Goal: Information Seeking & Learning: Learn about a topic

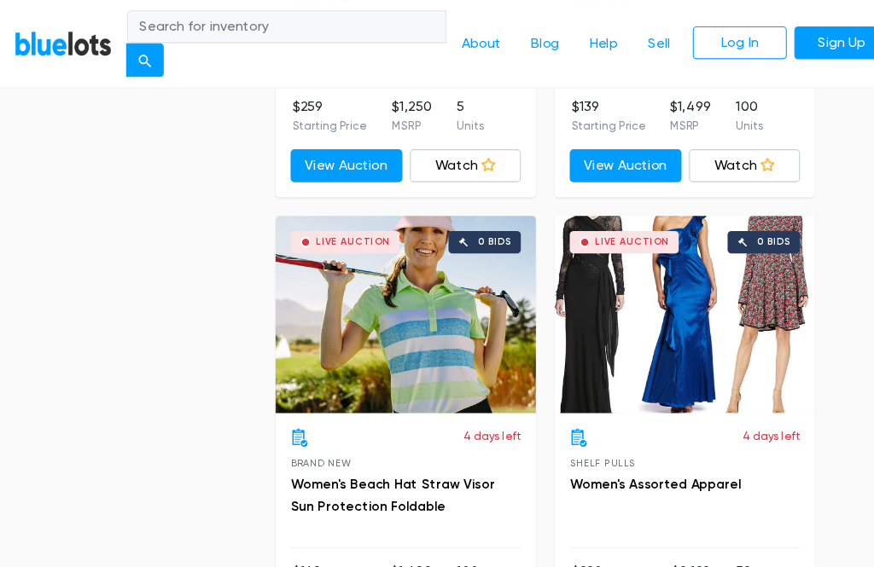
scroll to position [9245, 0]
click at [661, 262] on div "Live Auction 0 bids" at bounding box center [649, 285] width 236 height 179
click at [410, 289] on div "Live Auction 0 bids" at bounding box center [395, 285] width 236 height 179
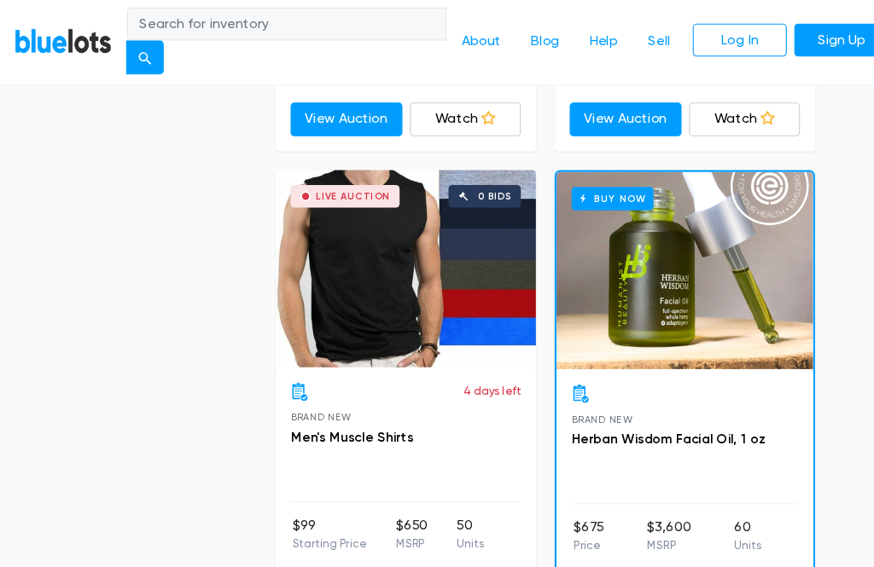
scroll to position [10130, 0]
click at [353, 263] on div "Live Auction 0 bids" at bounding box center [395, 246] width 236 height 179
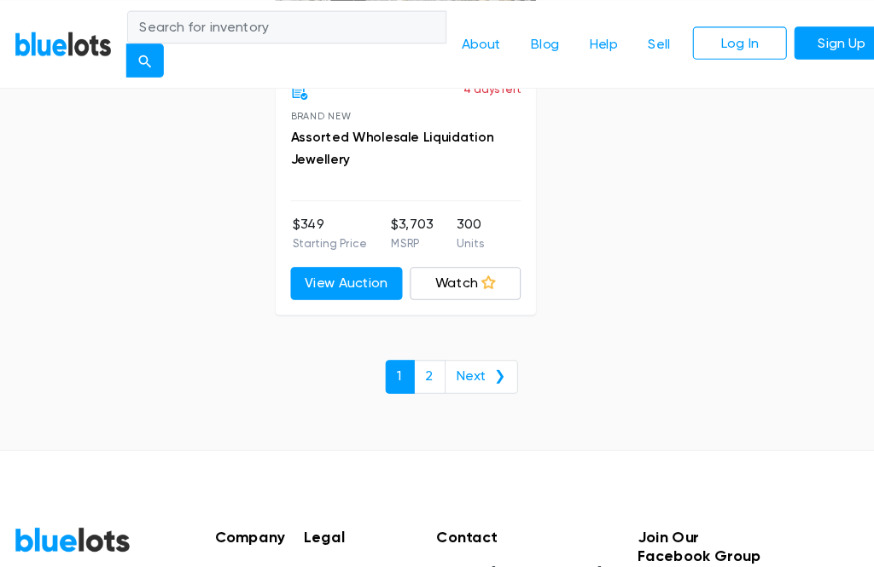
scroll to position [11259, 0]
click at [447, 327] on link "Next ❯" at bounding box center [464, 342] width 67 height 31
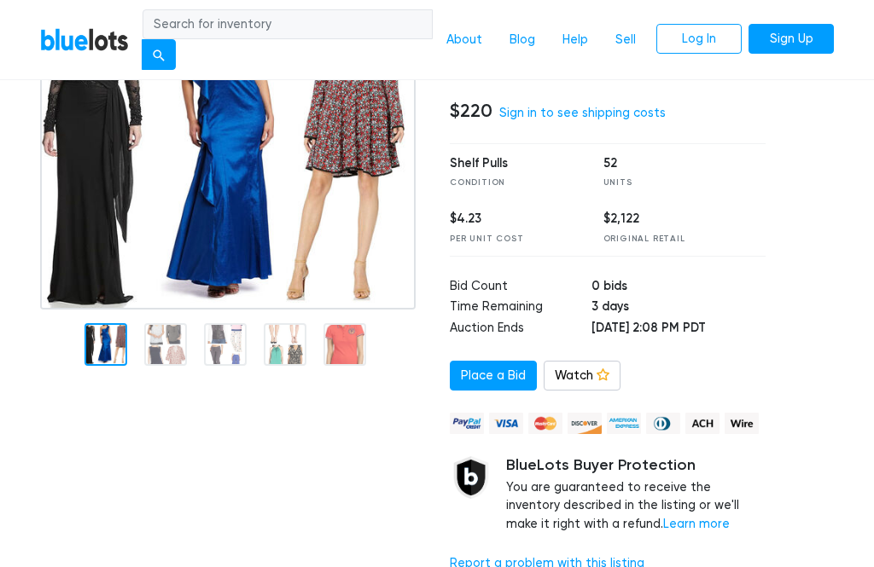
scroll to position [189, 0]
click at [166, 310] on img at bounding box center [227, 153] width 375 height 312
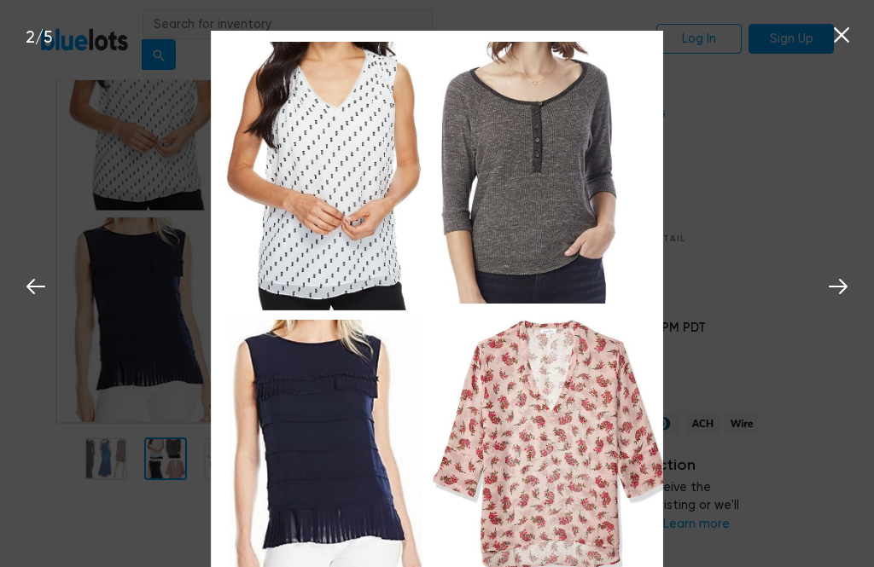
click at [845, 300] on icon at bounding box center [838, 287] width 26 height 26
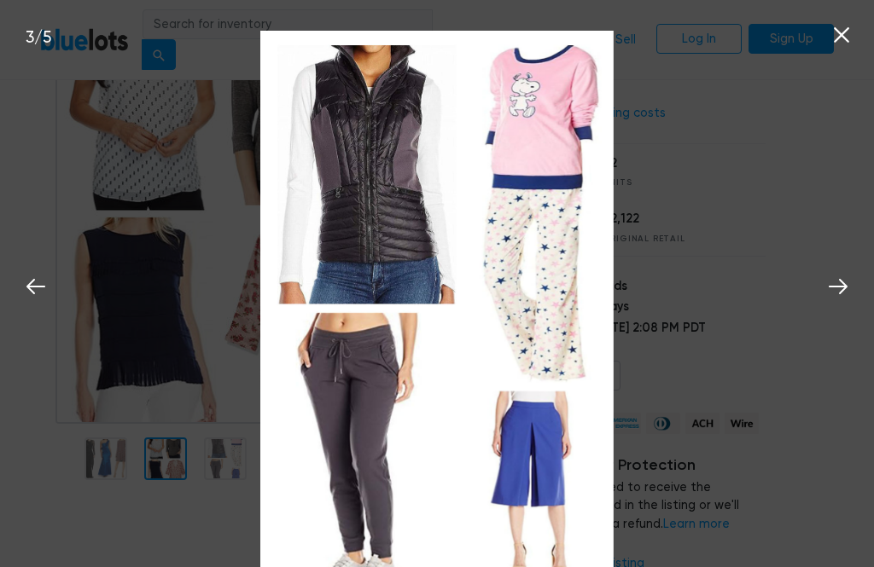
click at [851, 303] on button at bounding box center [838, 284] width 38 height 38
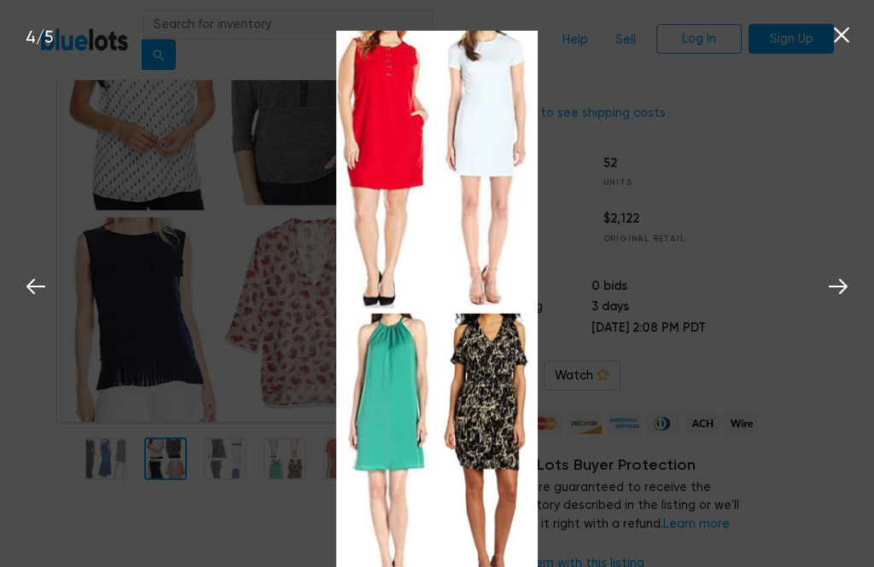
click at [847, 300] on icon at bounding box center [838, 287] width 26 height 26
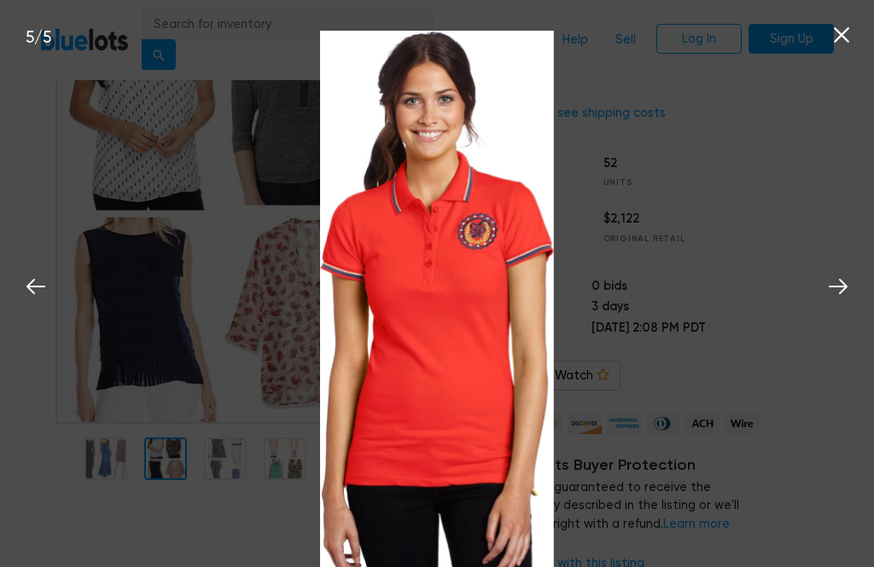
click at [843, 294] on icon at bounding box center [838, 286] width 19 height 15
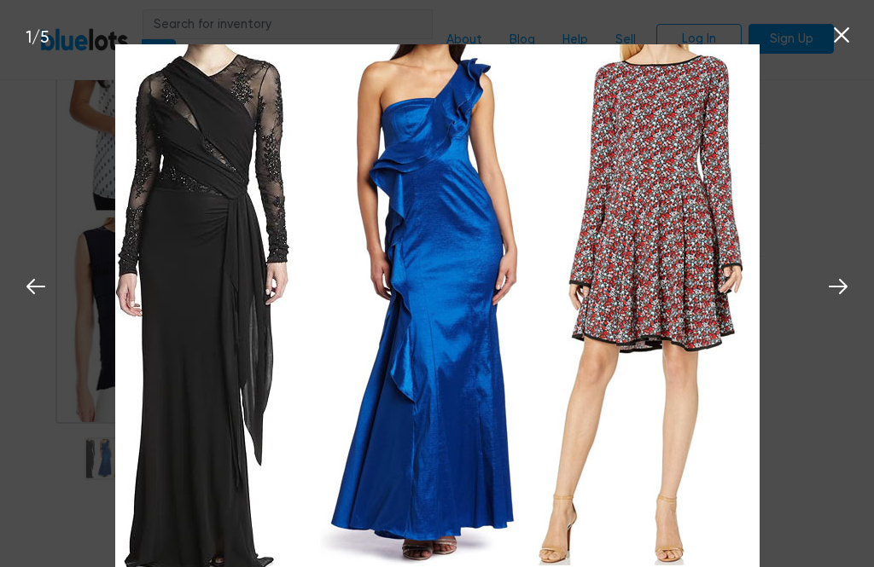
click at [843, 300] on icon at bounding box center [838, 287] width 26 height 26
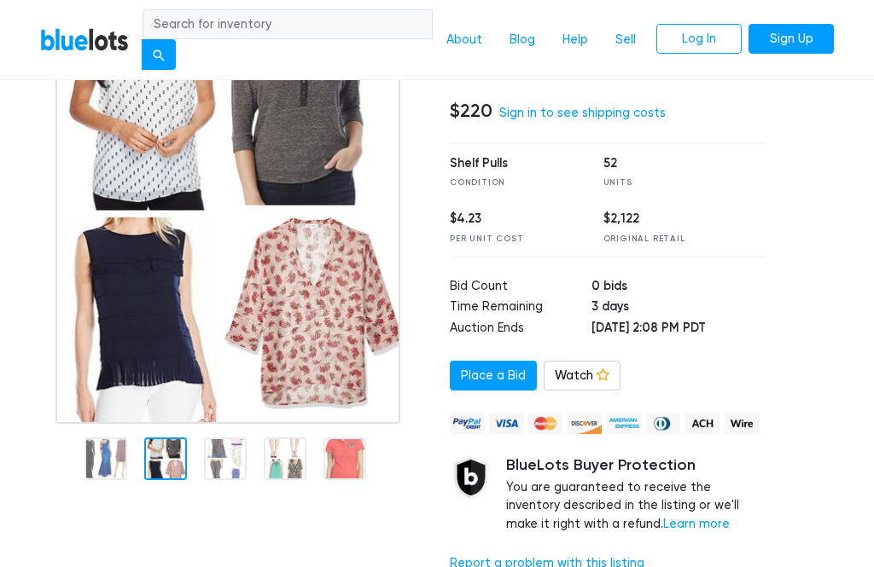
click at [854, 27] on nav "BlueLots About Blog Help Sell Log In Sign Up" at bounding box center [437, 40] width 874 height 81
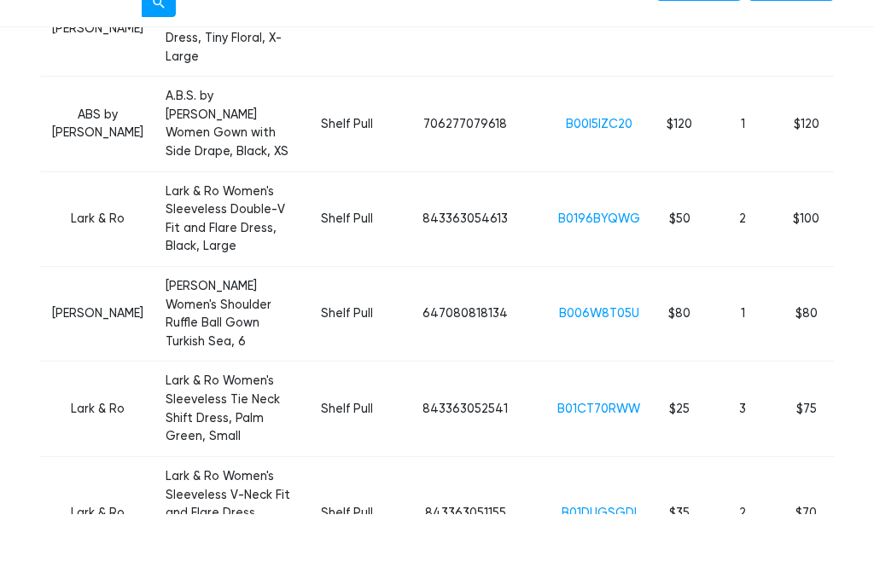
scroll to position [1490, 0]
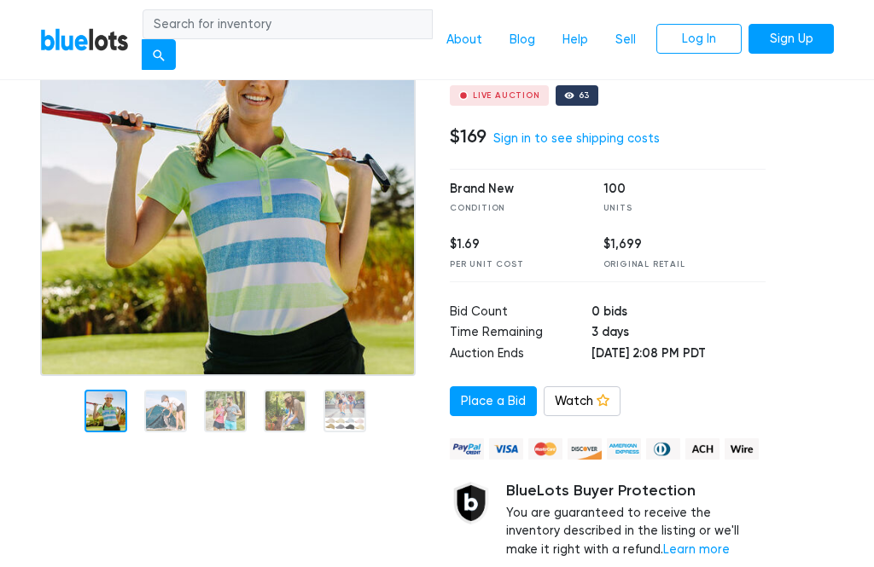
scroll to position [186, 0]
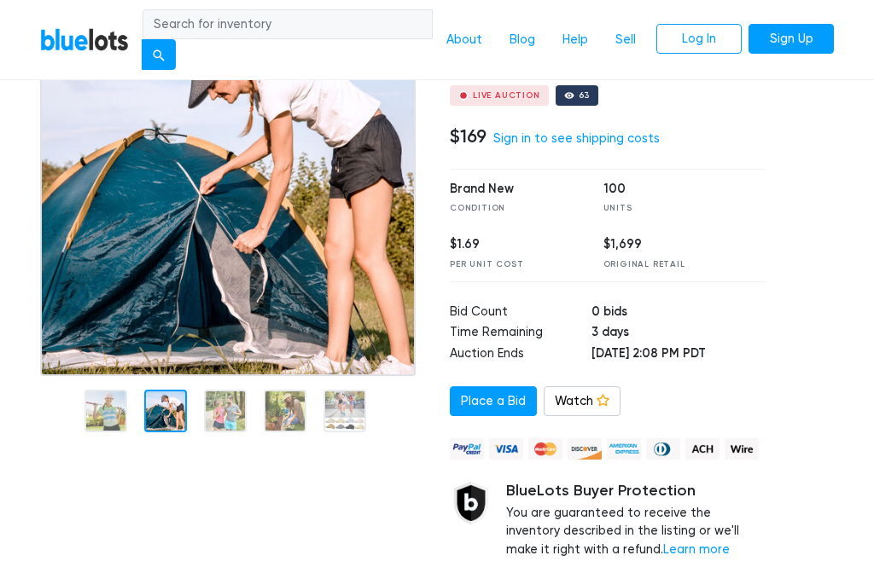
click at [178, 404] on div at bounding box center [165, 411] width 43 height 43
click at [863, 21] on nav "BlueLots About Blog Help Sell Log In Sign Up" at bounding box center [437, 40] width 874 height 81
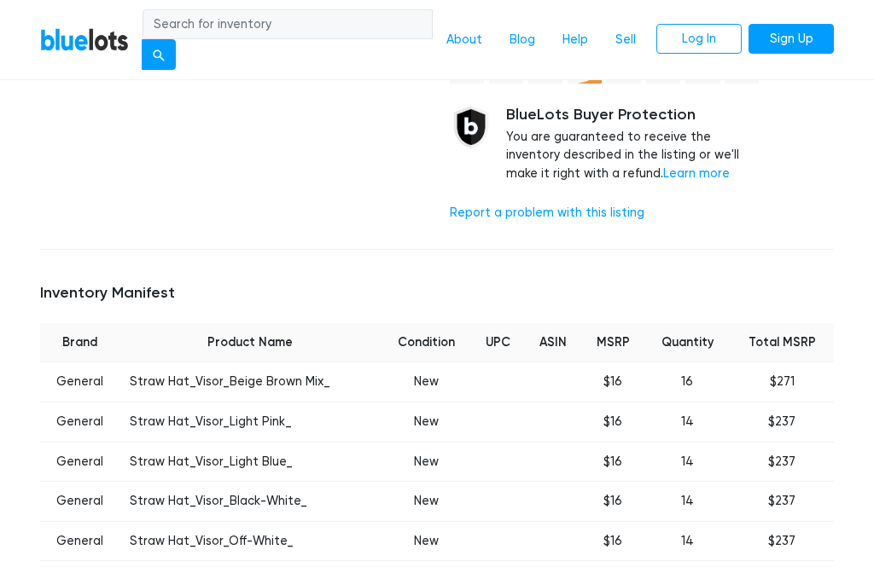
scroll to position [563, 0]
click at [120, 402] on td "Straw Hat_Visor_Light Pink_" at bounding box center [249, 422] width 260 height 40
click at [159, 371] on td "Straw Hat_Visor_Beige Brown Mix_" at bounding box center [249, 382] width 260 height 40
click at [154, 371] on td "Straw Hat_Visor_Beige Brown Mix_" at bounding box center [249, 382] width 260 height 40
click at [139, 370] on td "Straw Hat_Visor_Beige Brown Mix_" at bounding box center [249, 382] width 260 height 40
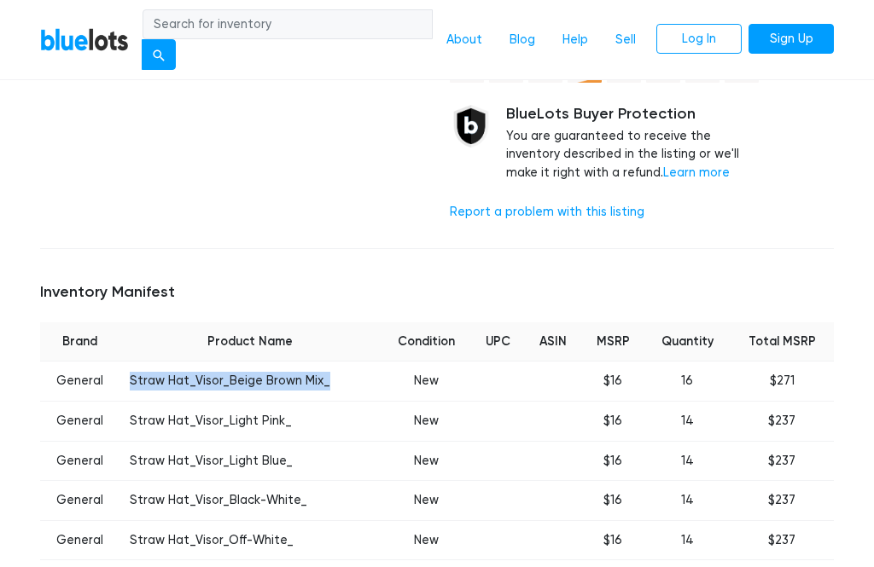
copy td "Straw Hat_Visor_Beige Brown Mix_"
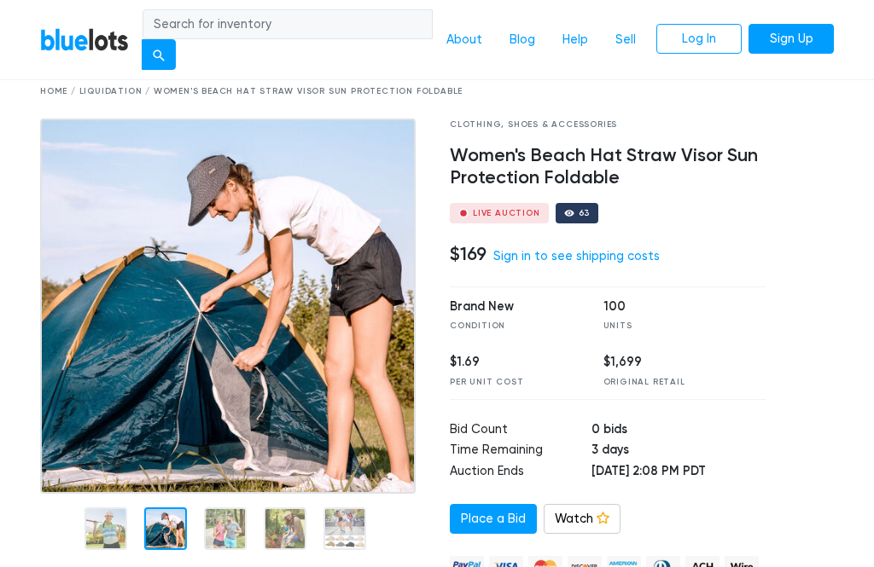
scroll to position [0, 0]
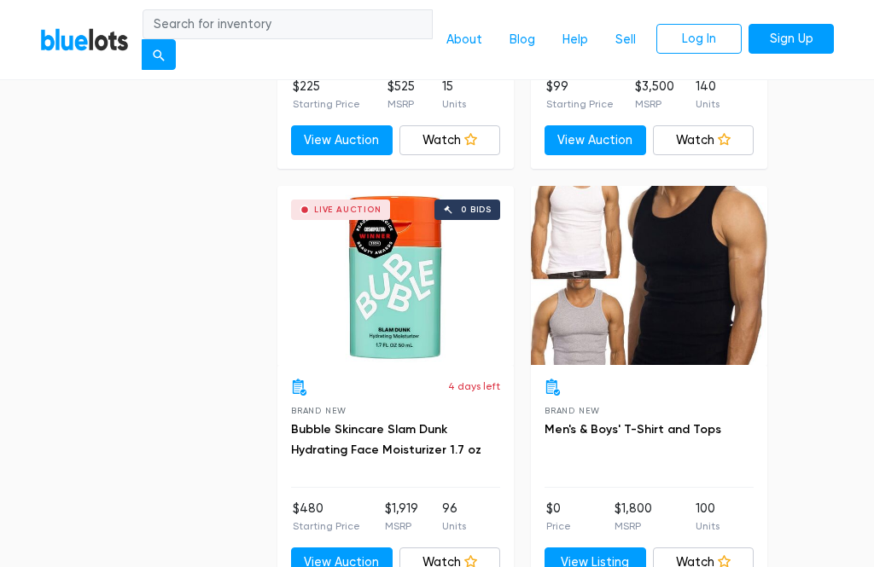
scroll to position [3828, 0]
click at [655, 312] on div at bounding box center [649, 275] width 236 height 179
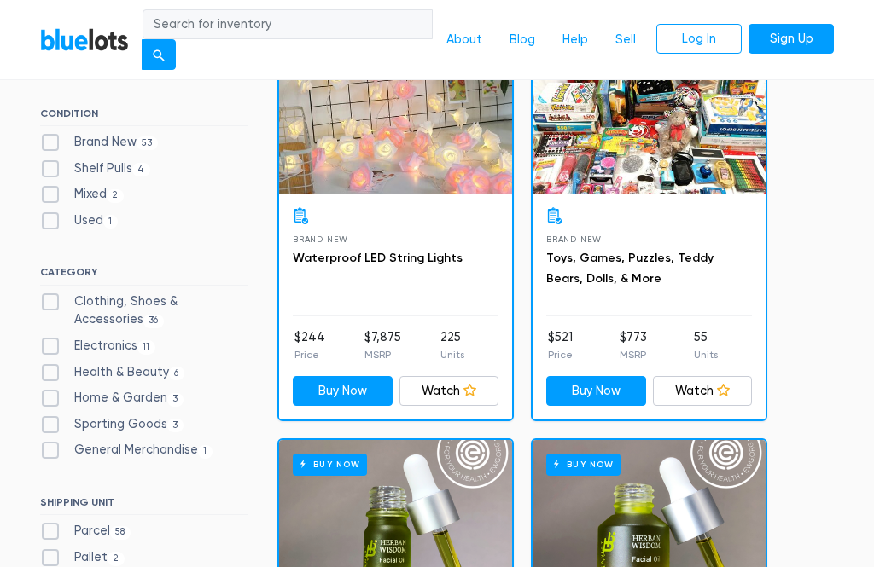
scroll to position [187, 0]
click at [51, 390] on label "Home & Garden 3" at bounding box center [111, 399] width 143 height 19
click at [51, 390] on Garden"] "Home & Garden 3" at bounding box center [45, 395] width 11 height 11
checkbox Garden"] "true"
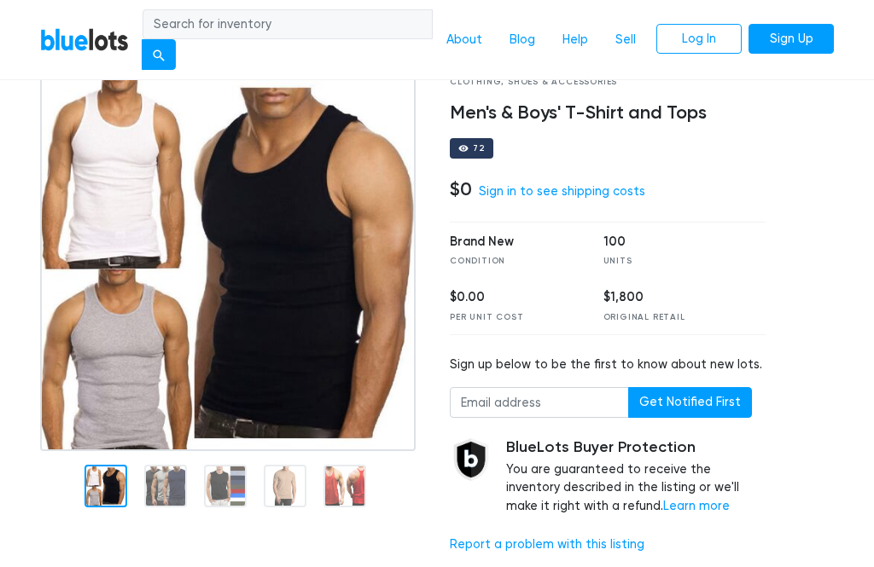
scroll to position [109, 0]
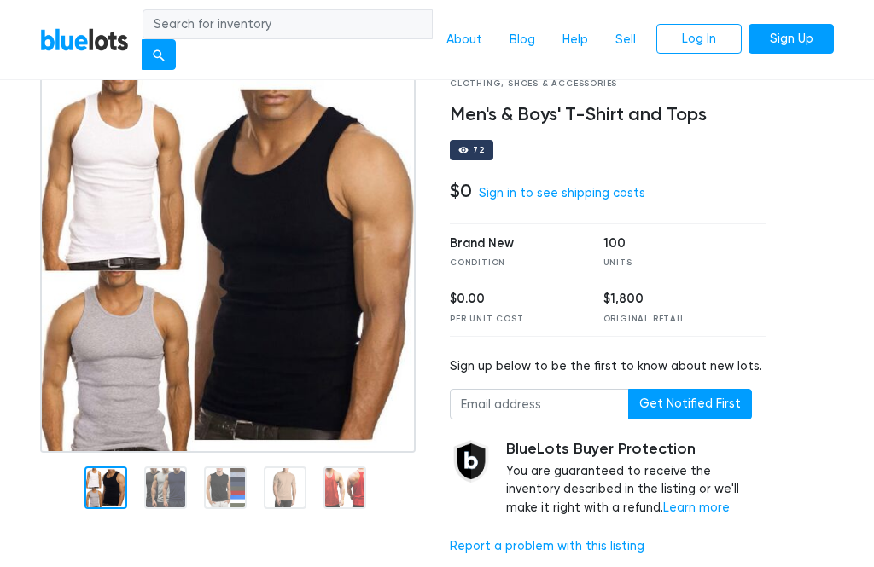
click at [342, 487] on div at bounding box center [232, 324] width 410 height 492
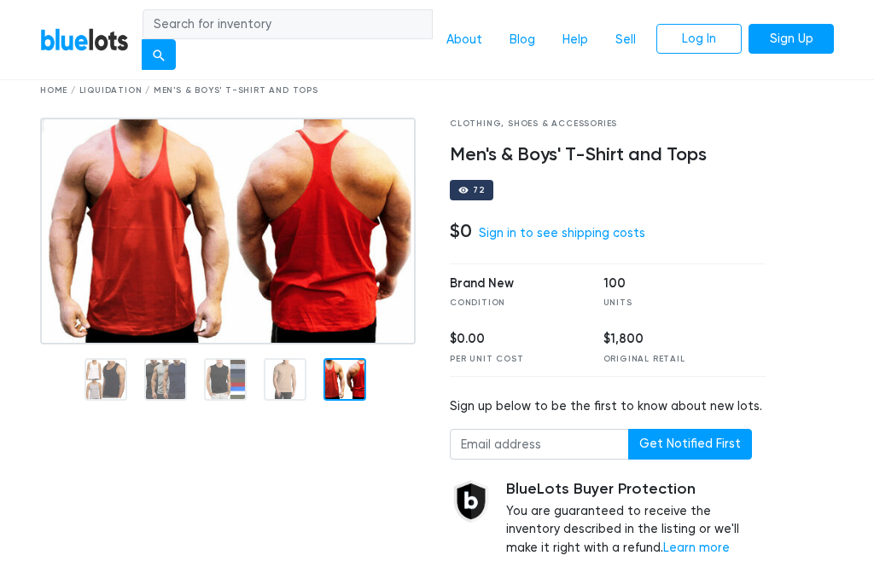
scroll to position [68, 0]
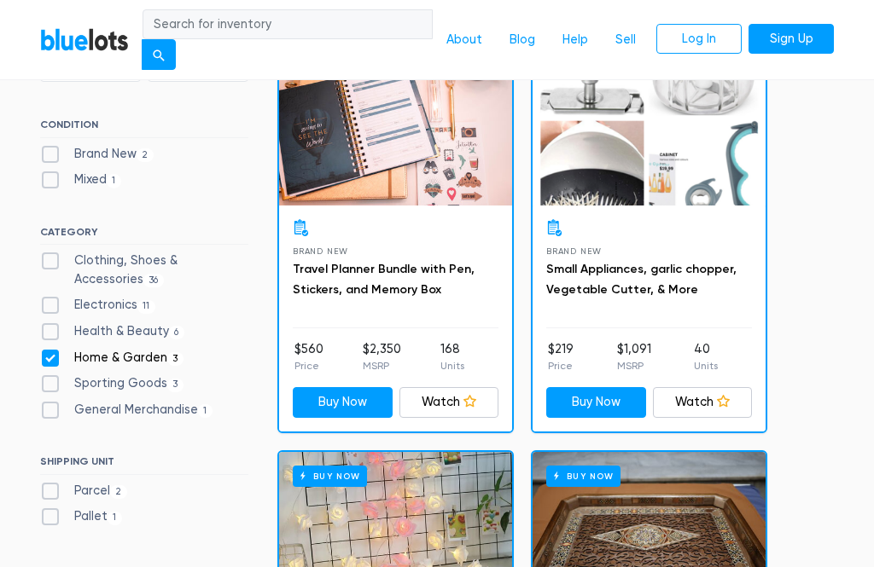
scroll to position [528, 0]
click at [49, 297] on label "Electronics 11" at bounding box center [97, 306] width 115 height 19
click at [49, 297] on input "Electronics 11" at bounding box center [45, 302] width 11 height 11
checkbox input "true"
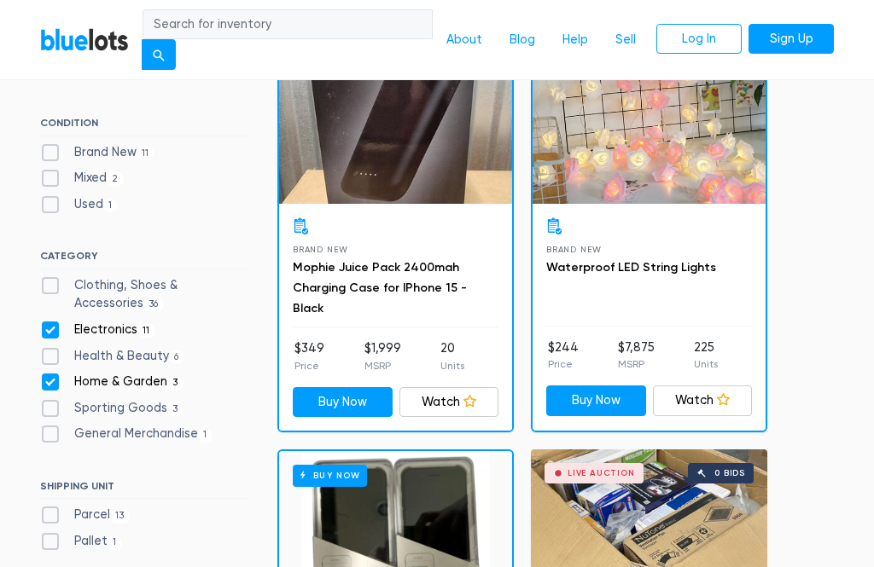
scroll to position [530, 0]
click at [50, 374] on label "Home & Garden 3" at bounding box center [111, 383] width 143 height 19
click at [50, 374] on Garden"] "Home & Garden 3" at bounding box center [45, 379] width 11 height 11
checkbox Garden"] "false"
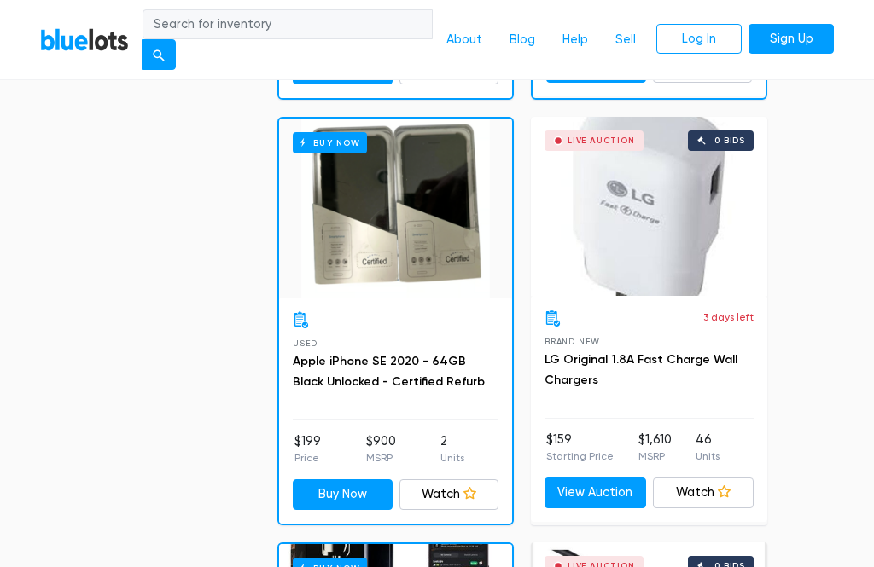
scroll to position [1289, 0]
click at [428, 312] on div at bounding box center [396, 320] width 206 height 17
click at [420, 286] on div "Buy Now" at bounding box center [395, 208] width 233 height 179
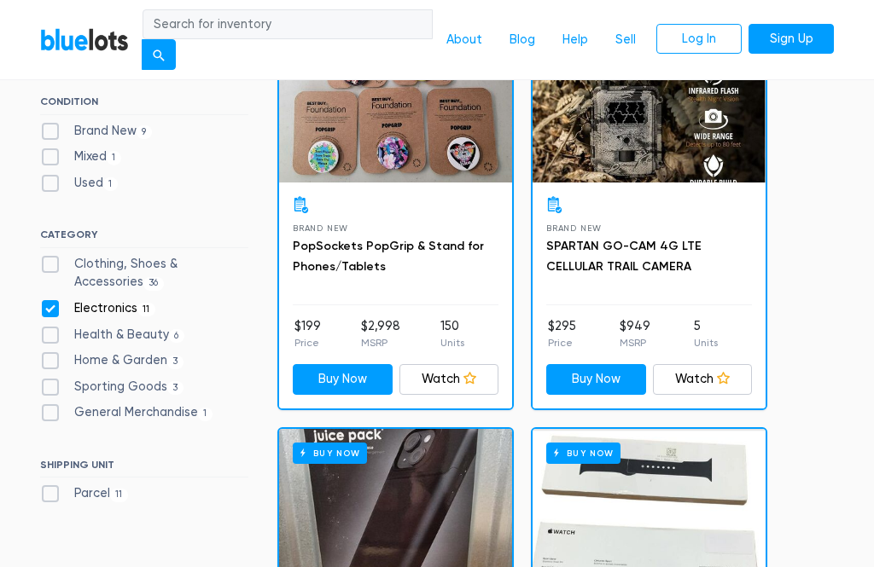
scroll to position [553, 0]
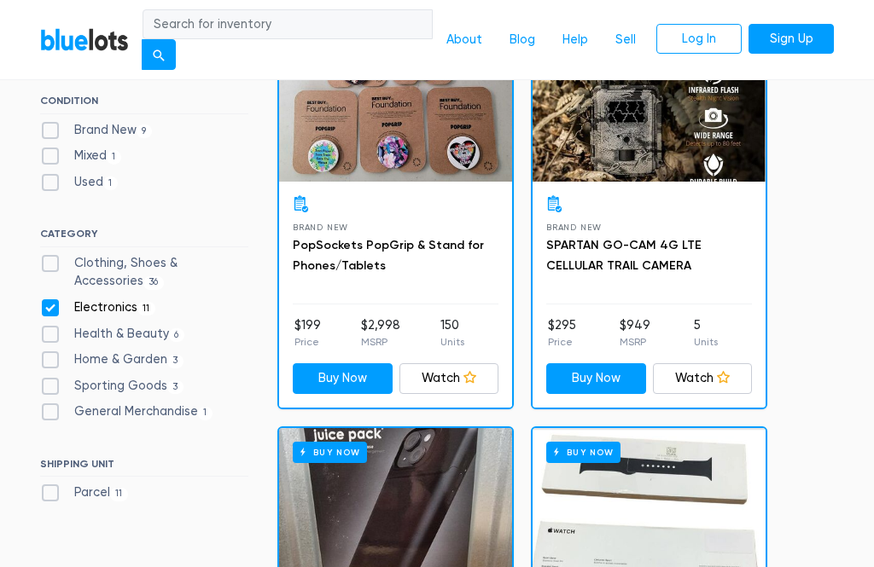
click at [51, 299] on label "Electronics 11" at bounding box center [97, 308] width 115 height 19
click at [51, 299] on input "Electronics 11" at bounding box center [45, 304] width 11 height 11
checkbox input "false"
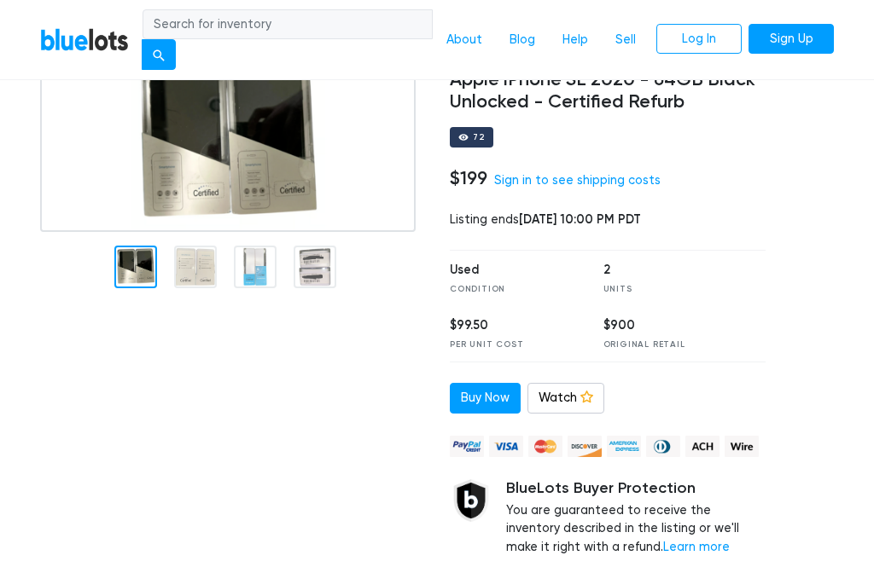
scroll to position [142, 0]
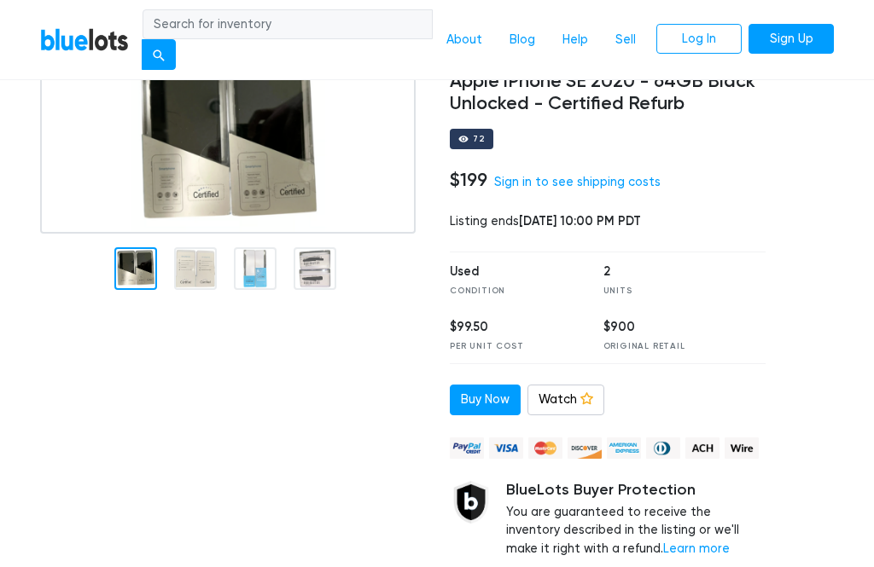
click at [212, 231] on img at bounding box center [227, 139] width 375 height 189
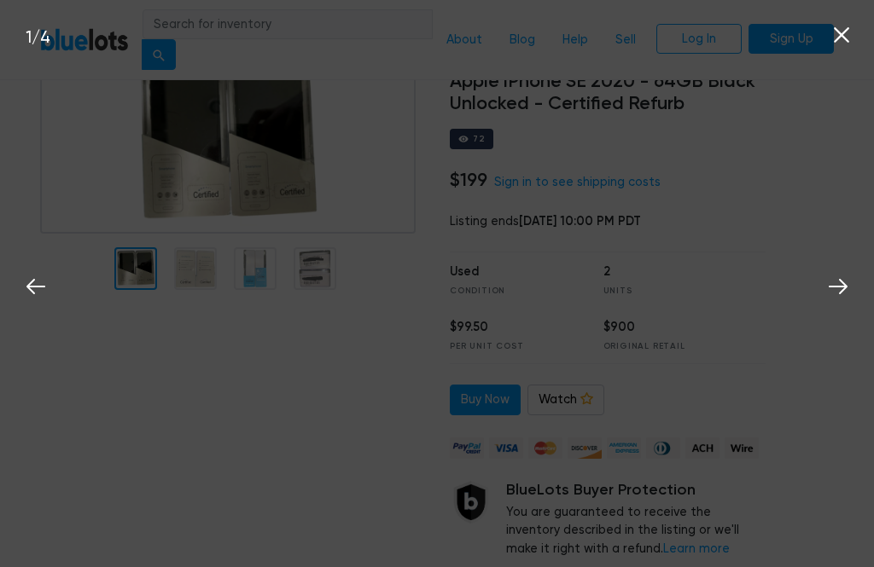
click at [853, 294] on button at bounding box center [838, 284] width 38 height 38
click at [853, 303] on button at bounding box center [838, 284] width 38 height 38
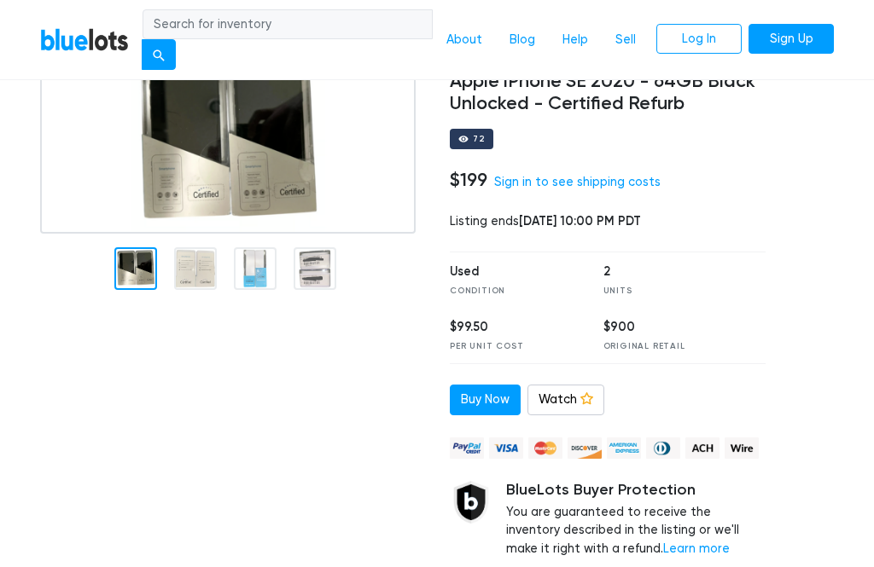
click at [864, 34] on nav "BlueLots About Blog Help Sell Log In Sign Up" at bounding box center [437, 40] width 874 height 81
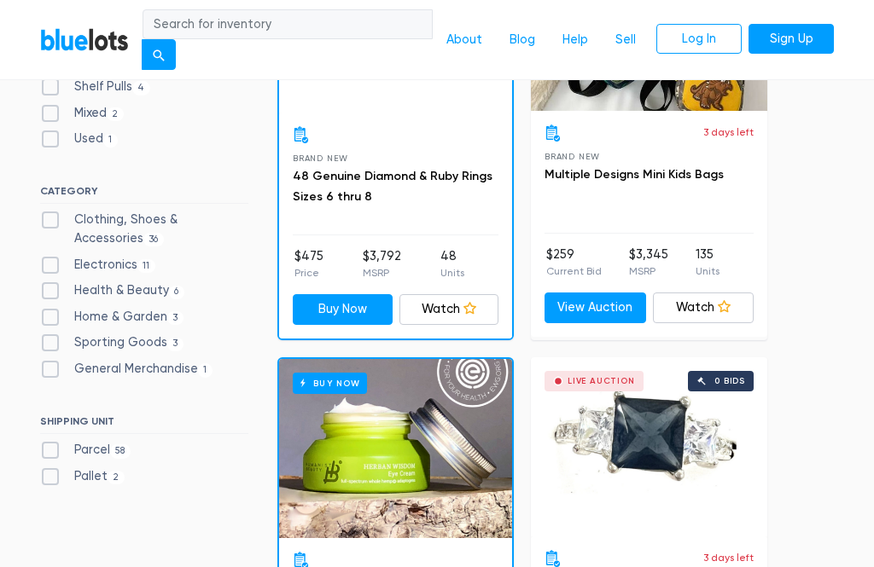
scroll to position [621, 0]
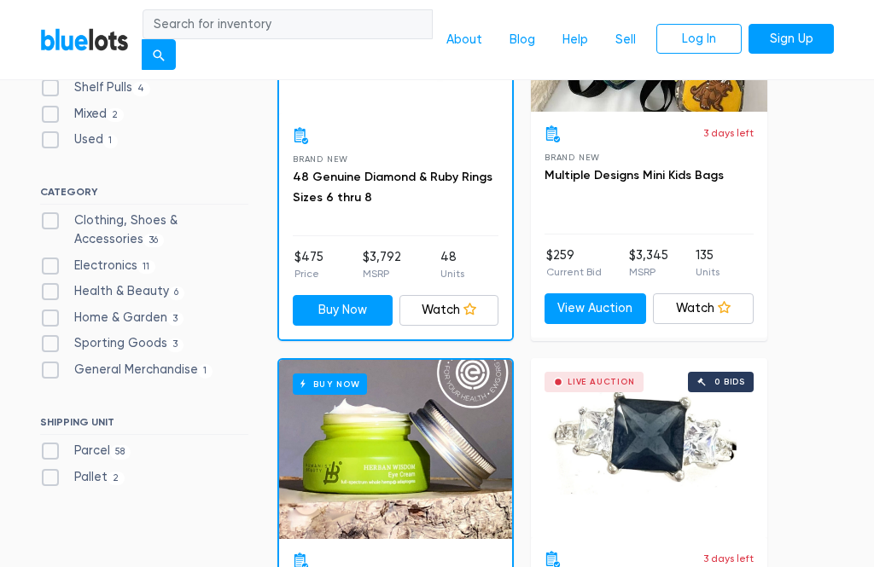
click at [55, 442] on label "Parcel 58" at bounding box center [85, 451] width 90 height 19
click at [51, 442] on input "Parcel 58" at bounding box center [45, 447] width 11 height 11
checkbox input "true"
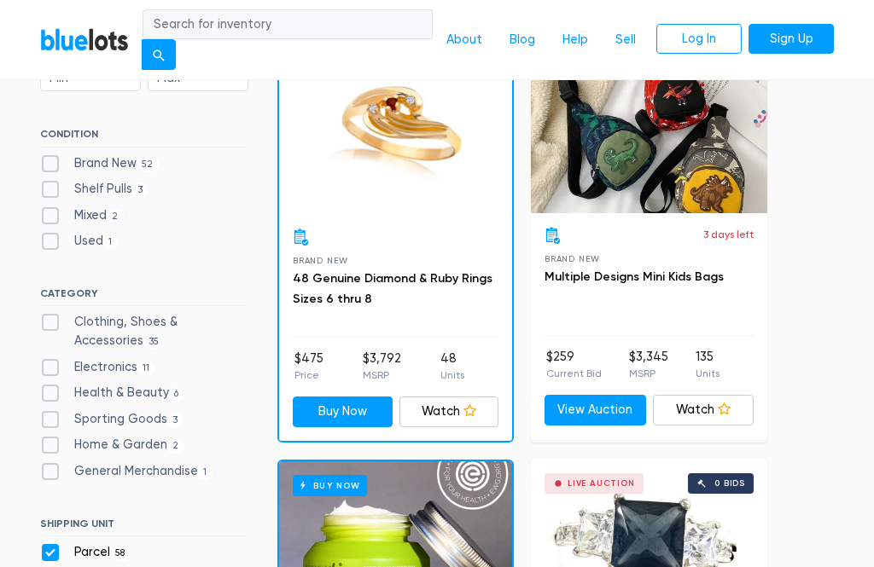
scroll to position [552, 0]
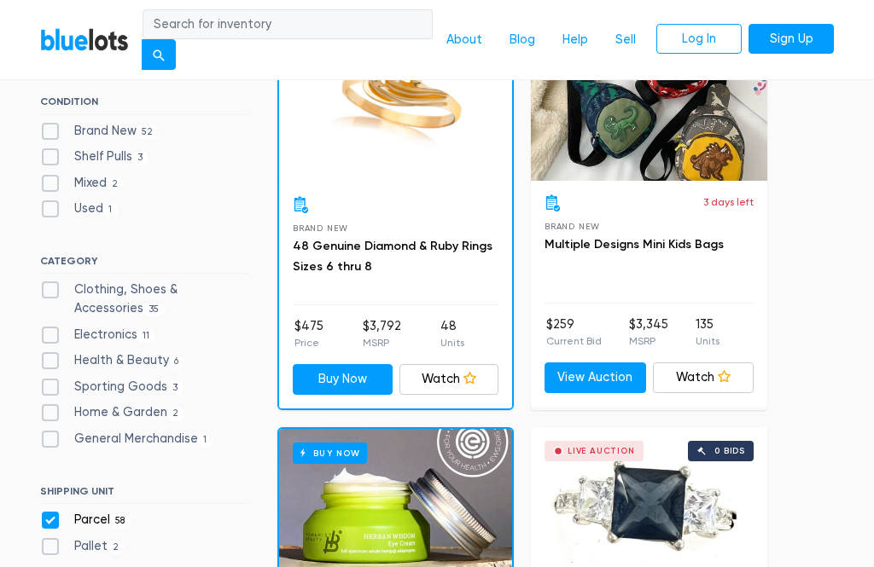
click at [55, 430] on label "General Merchandise 1" at bounding box center [126, 439] width 172 height 19
click at [51, 430] on Merchandise"] "General Merchandise 1" at bounding box center [45, 435] width 11 height 11
checkbox Merchandise"] "true"
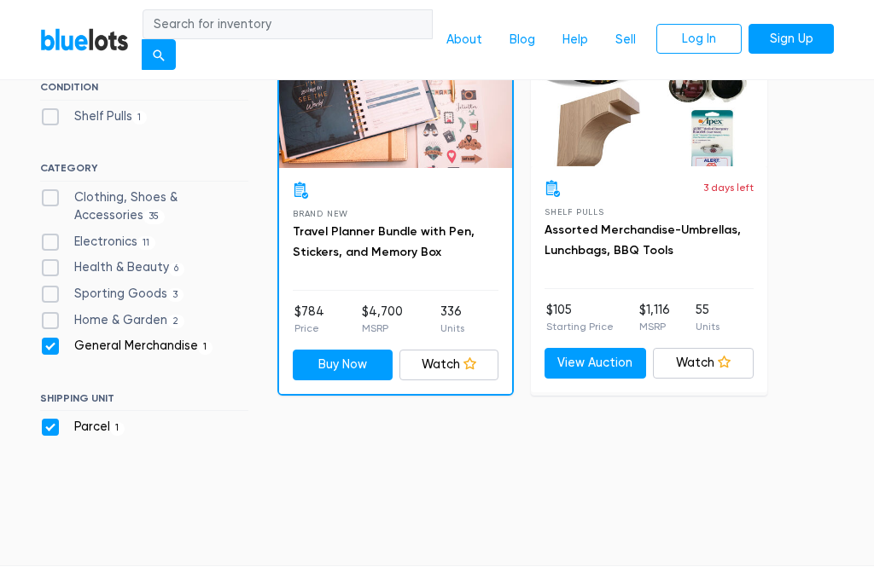
scroll to position [604, 0]
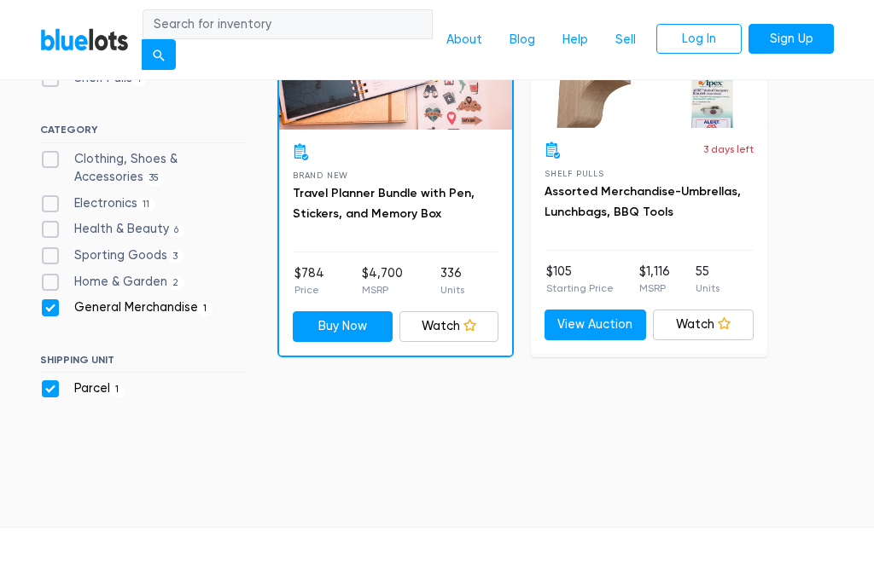
click at [49, 381] on label "Parcel 1" at bounding box center [82, 390] width 84 height 19
click at [49, 381] on input "Parcel 1" at bounding box center [45, 386] width 11 height 11
checkbox input "false"
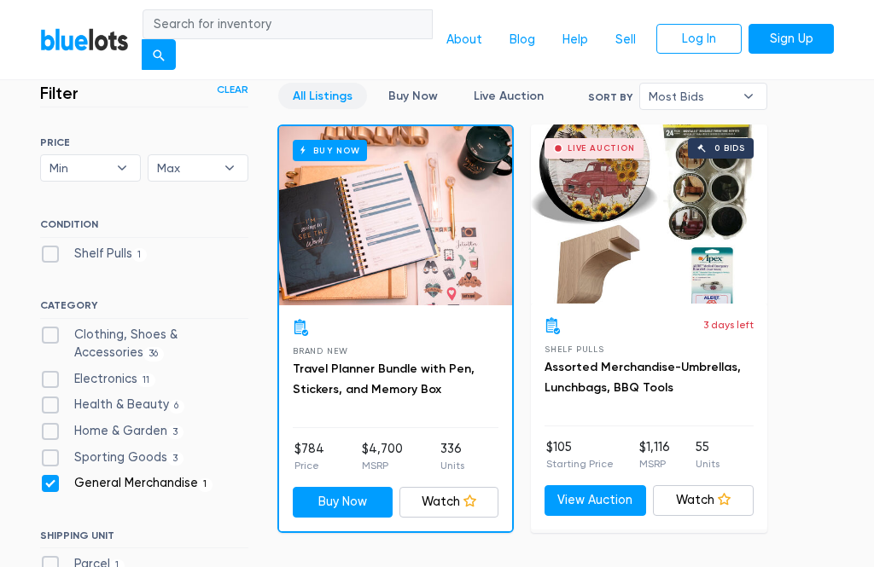
scroll to position [442, 0]
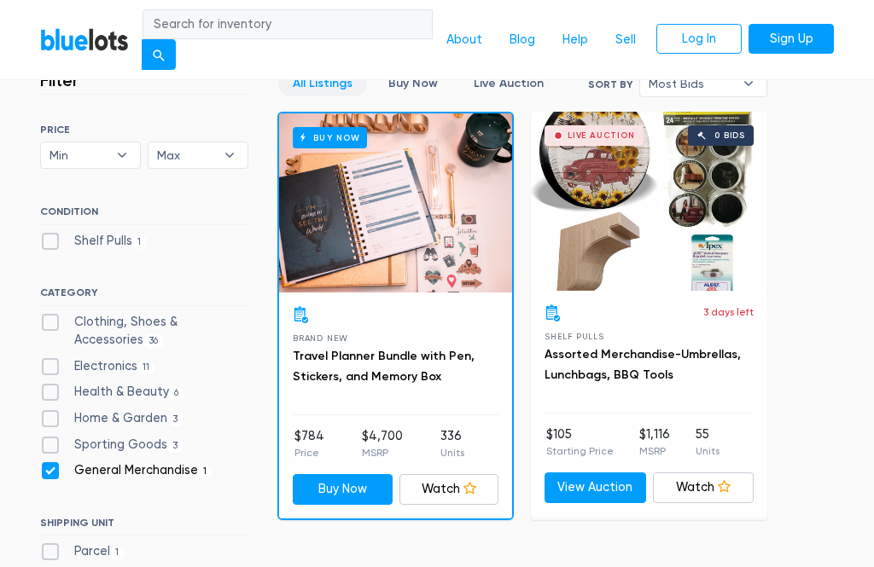
click at [59, 462] on label "General Merchandise 1" at bounding box center [126, 471] width 172 height 19
click at [51, 462] on Merchandise"] "General Merchandise 1" at bounding box center [45, 467] width 11 height 11
checkbox Merchandise"] "false"
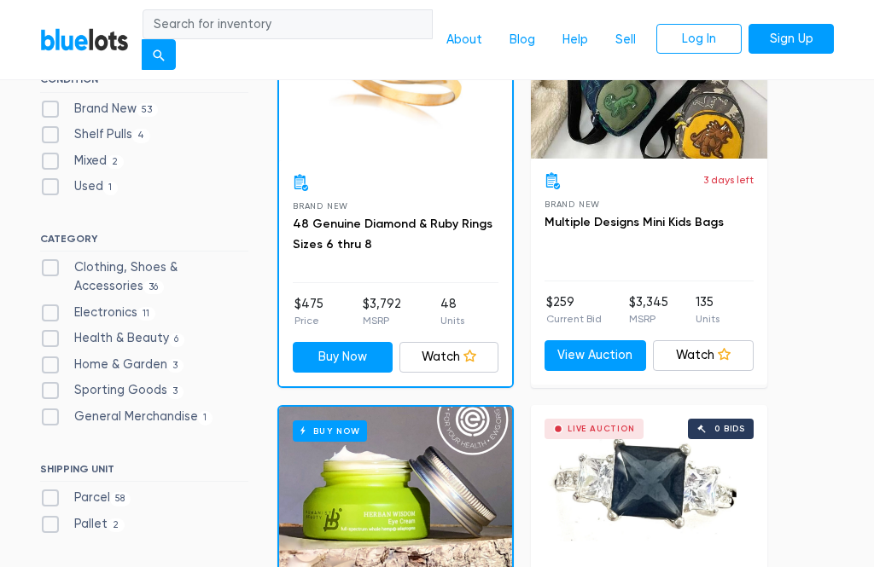
scroll to position [603, 0]
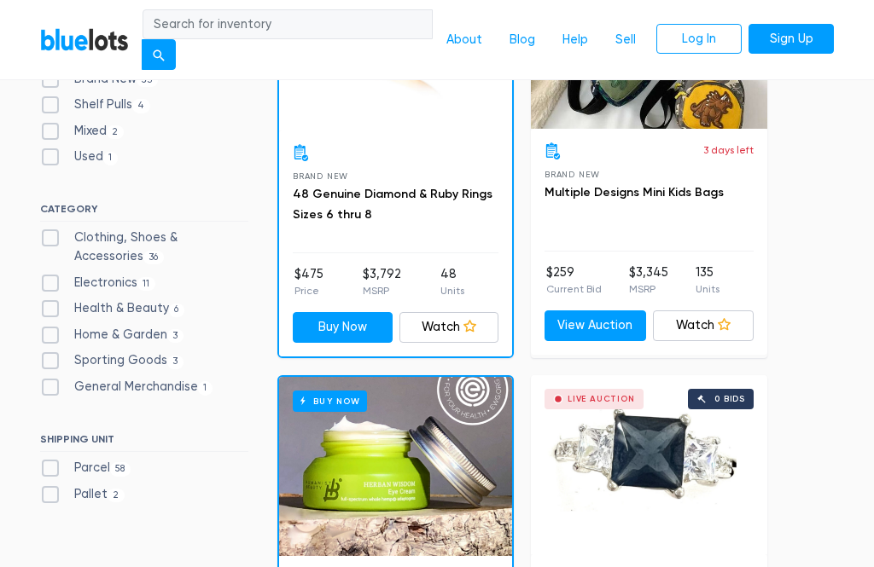
click at [56, 352] on label "Sporting Goods 3" at bounding box center [111, 361] width 143 height 19
click at [51, 352] on Goods"] "Sporting Goods 3" at bounding box center [45, 357] width 11 height 11
checkbox Goods"] "true"
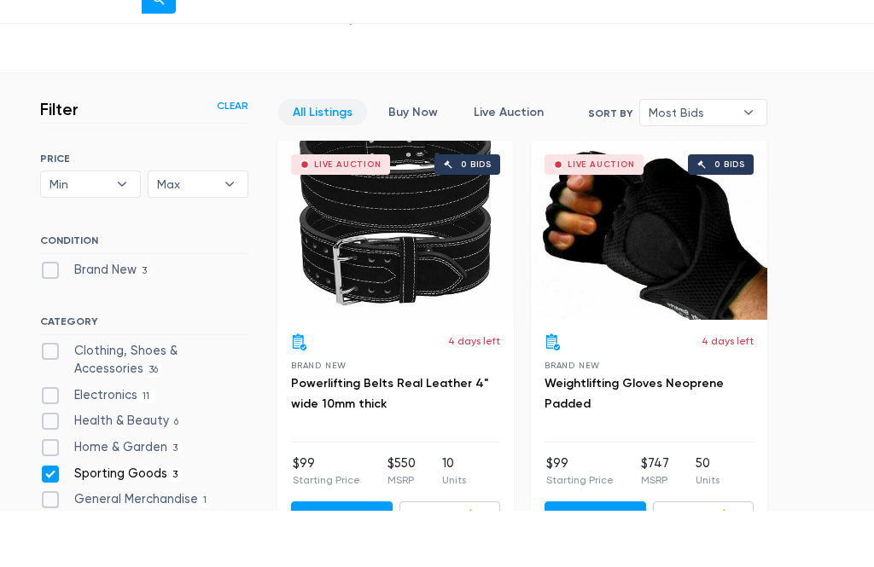
scroll to position [496, 0]
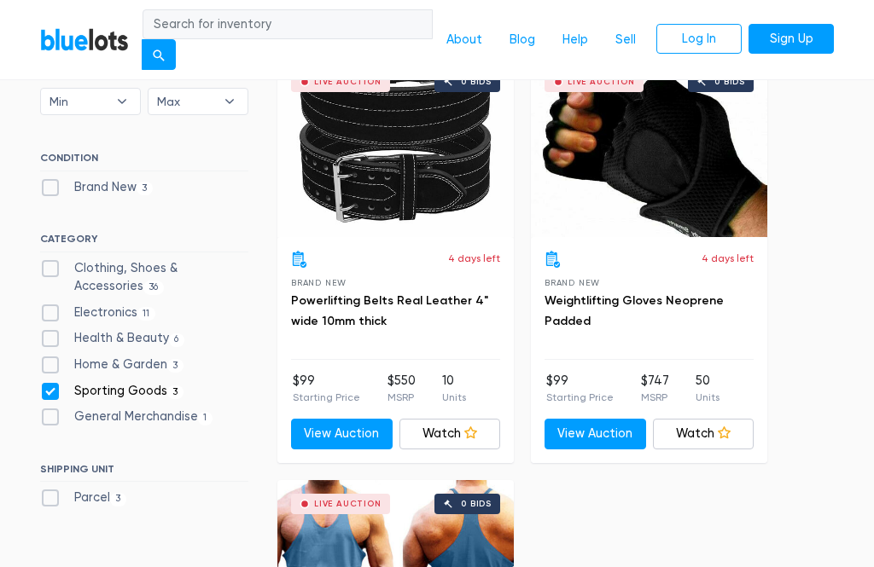
click at [57, 382] on label "Sporting Goods 3" at bounding box center [111, 391] width 143 height 19
click at [51, 382] on Goods"] "Sporting Goods 3" at bounding box center [45, 387] width 11 height 11
checkbox Goods"] "false"
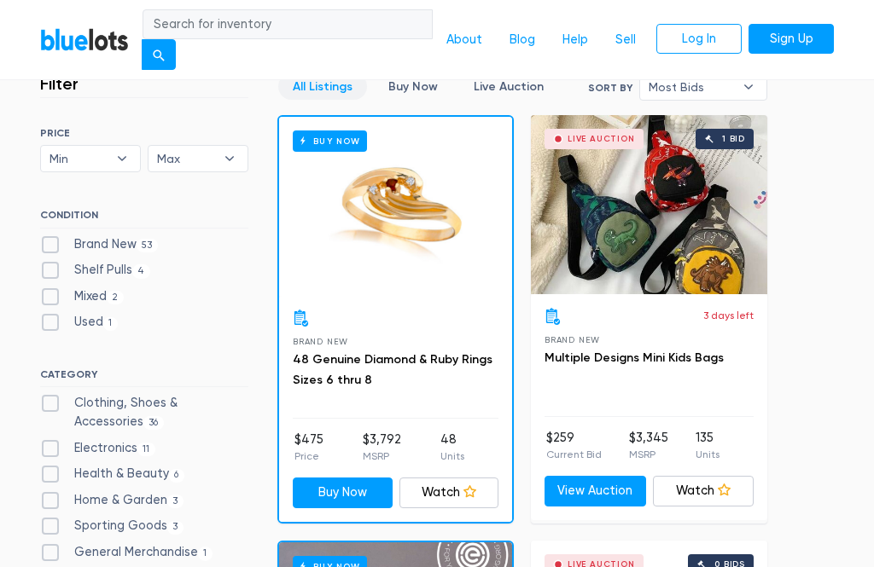
click at [50, 274] on label "Shelf Pulls 4" at bounding box center [95, 270] width 110 height 19
click at [50, 272] on Pulls"] "Shelf Pulls 4" at bounding box center [45, 266] width 11 height 11
checkbox Pulls"] "true"
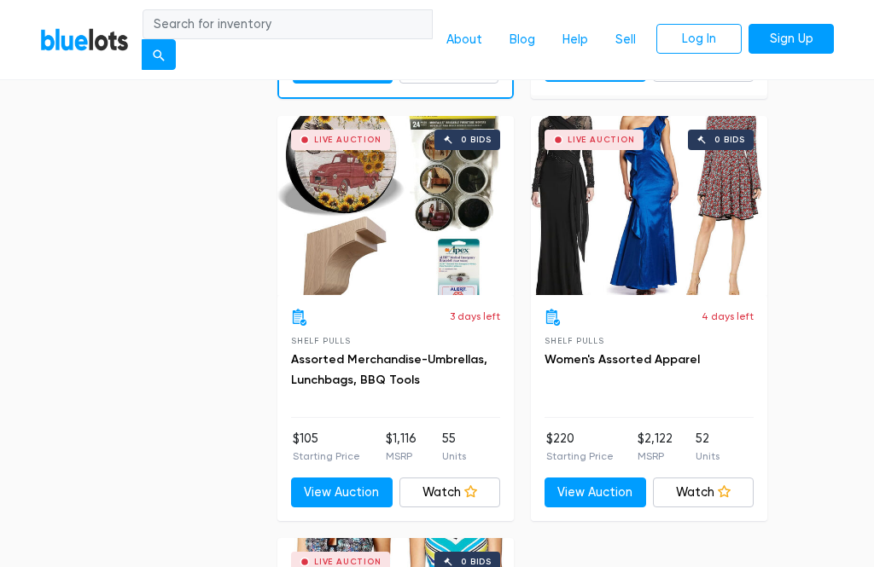
scroll to position [1269, 0]
